Goal: Information Seeking & Learning: Learn about a topic

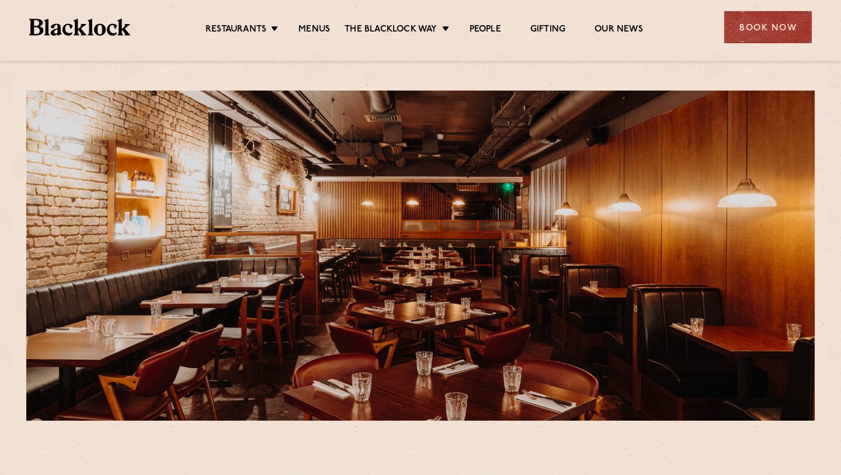
click at [316, 22] on ul "Restaurants Soho City Shoreditch Covent Garden Canary Wharf Manchester Birmingh…" at bounding box center [424, 27] width 588 height 19
click at [316, 25] on link "Menus" at bounding box center [315, 30] width 32 height 13
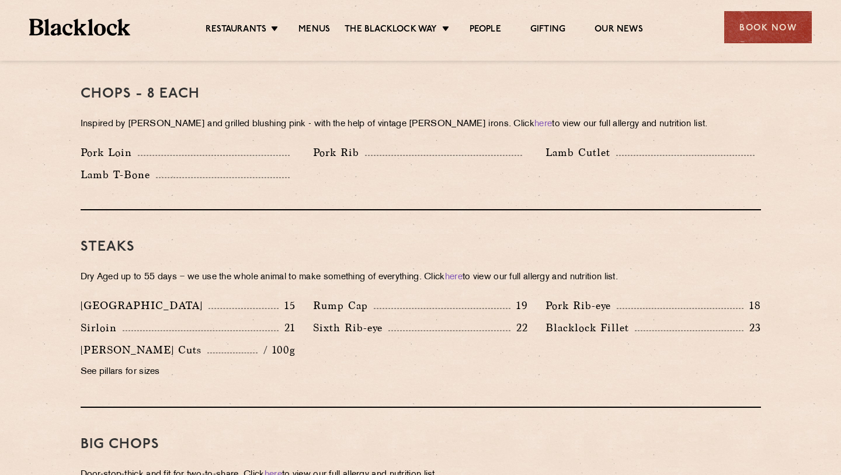
scroll to position [945, 0]
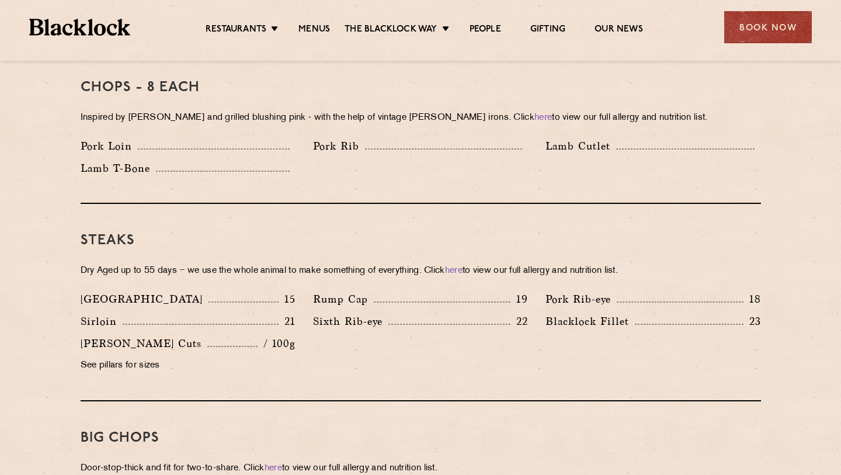
click at [292, 314] on p "21" at bounding box center [287, 321] width 17 height 15
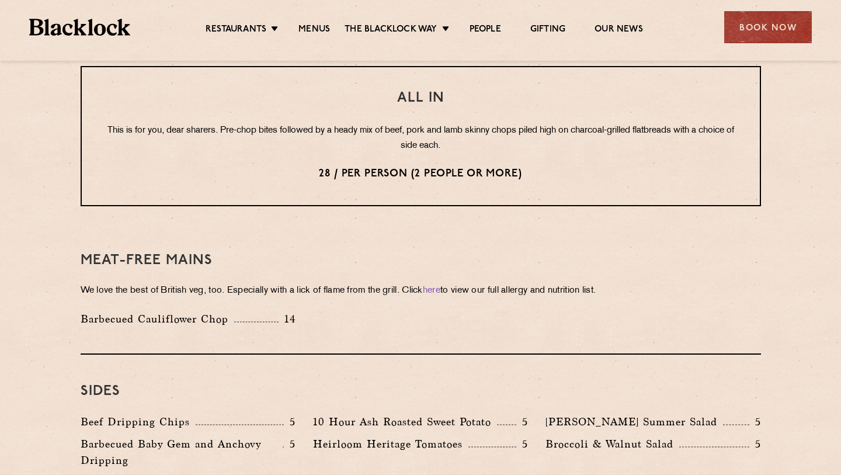
scroll to position [1501, 0]
